Goal: Task Accomplishment & Management: Manage account settings

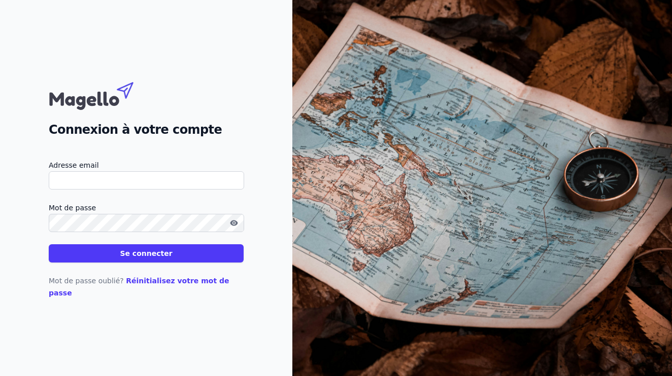
click at [124, 190] on input "Adresse email" at bounding box center [146, 180] width 195 height 18
type input "Y"
type input "[EMAIL_ADDRESS][DOMAIN_NAME]"
click at [237, 227] on icon "button" at bounding box center [234, 223] width 8 height 8
click at [187, 260] on button "Se connecter" at bounding box center [146, 254] width 195 height 18
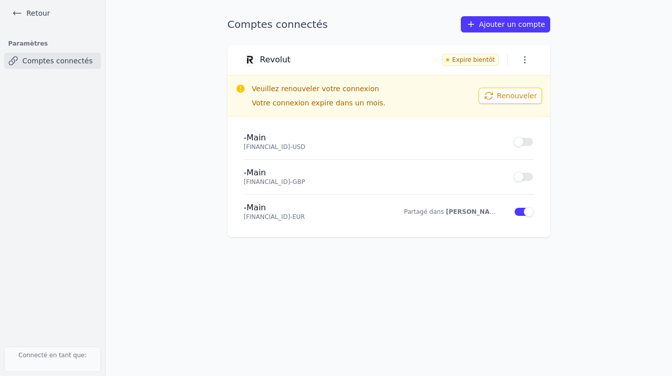
click at [516, 98] on button "Renouveler" at bounding box center [509, 96] width 63 height 16
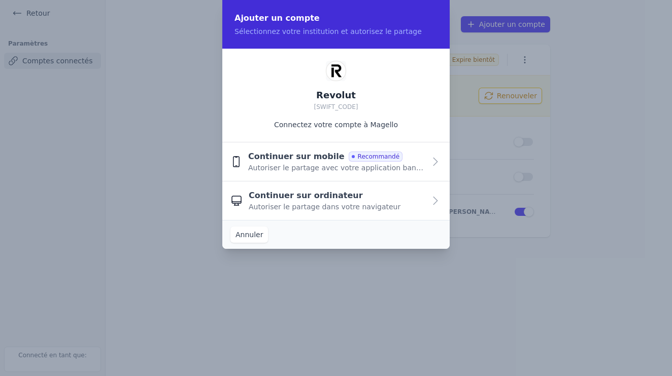
click at [433, 162] on icon "button" at bounding box center [435, 162] width 12 height 12
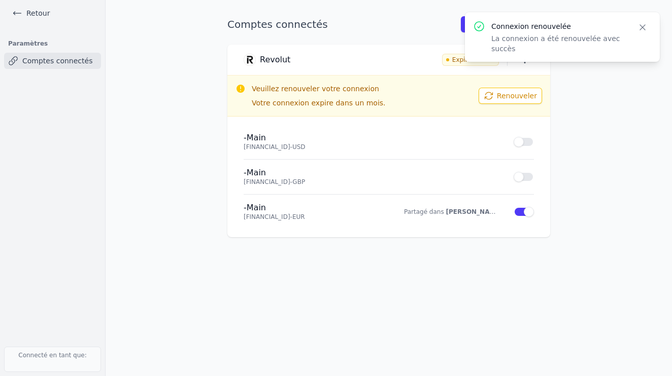
click at [644, 27] on icon "button" at bounding box center [642, 27] width 10 height 10
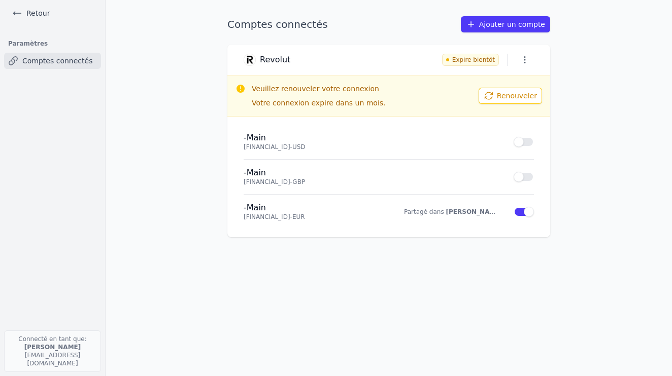
click at [65, 63] on link "Comptes connectés" at bounding box center [52, 61] width 97 height 16
click at [526, 58] on icon "button" at bounding box center [525, 60] width 10 height 10
click at [564, 65] on div at bounding box center [336, 188] width 672 height 376
click at [528, 59] on icon "button" at bounding box center [525, 60] width 10 height 10
click at [522, 78] on button "Renouveler" at bounding box center [506, 81] width 66 height 21
